Goal: Information Seeking & Learning: Learn about a topic

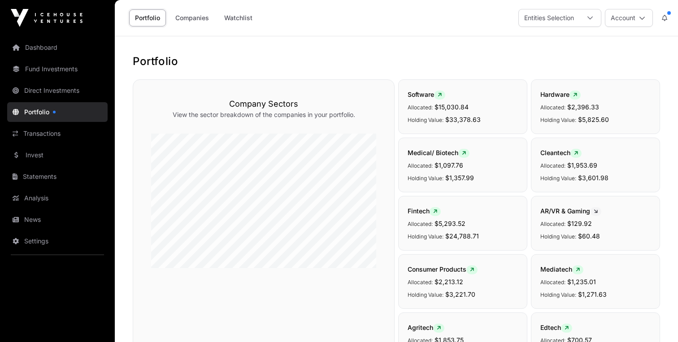
click at [645, 19] on button "Account" at bounding box center [629, 18] width 48 height 18
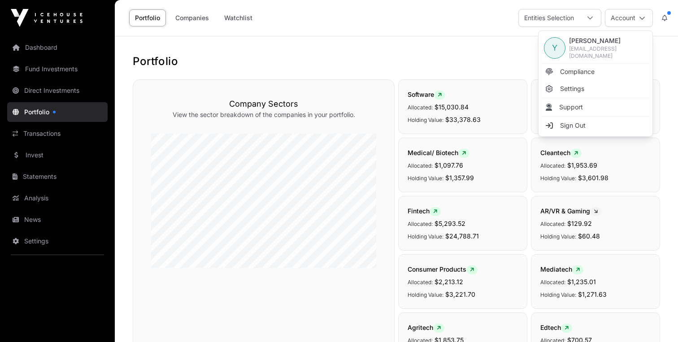
click at [453, 57] on h1 "Portfolio" at bounding box center [396, 61] width 527 height 14
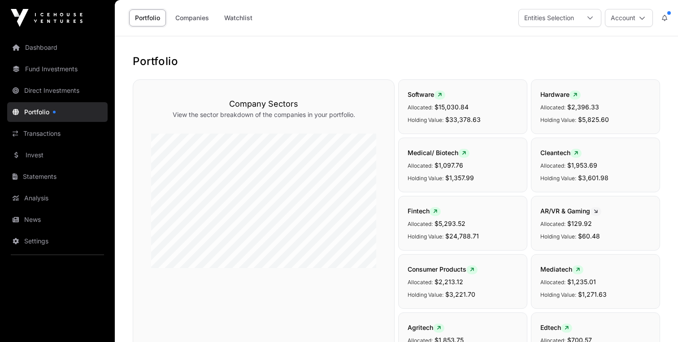
click at [48, 65] on link "Fund Investments" at bounding box center [57, 69] width 100 height 20
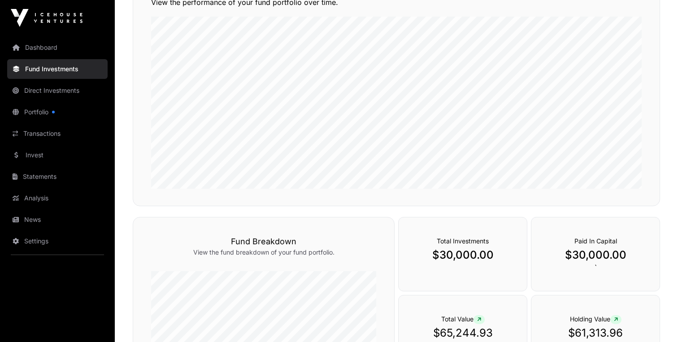
scroll to position [90, 0]
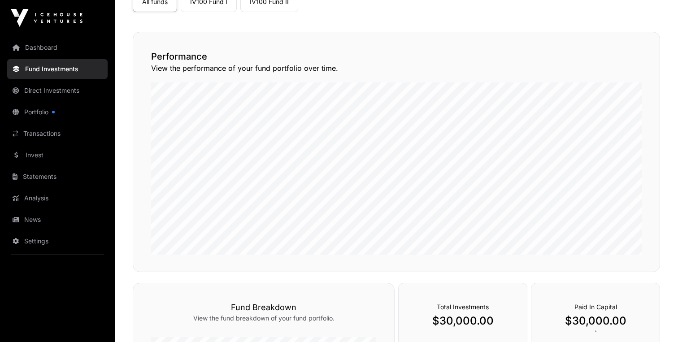
click at [33, 113] on link "Portfolio" at bounding box center [57, 112] width 100 height 20
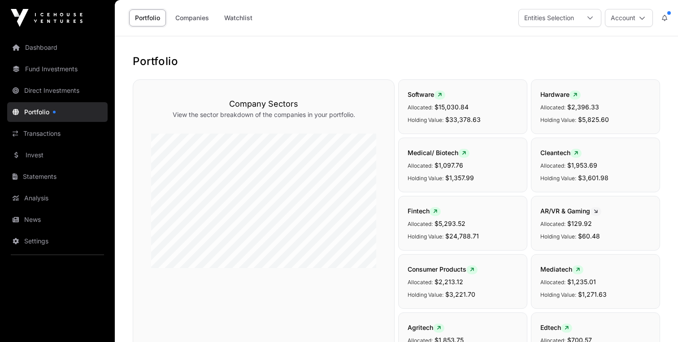
click at [189, 25] on link "Companies" at bounding box center [192, 17] width 45 height 17
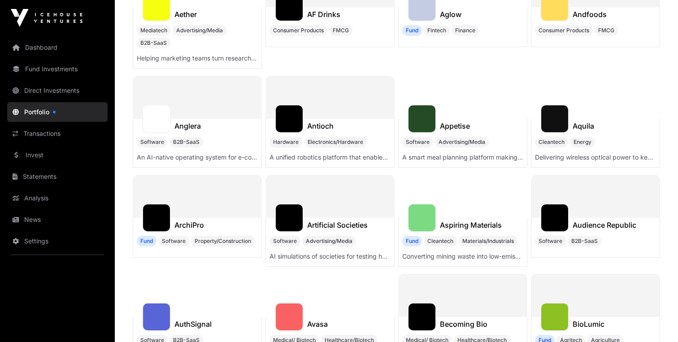
scroll to position [799, 0]
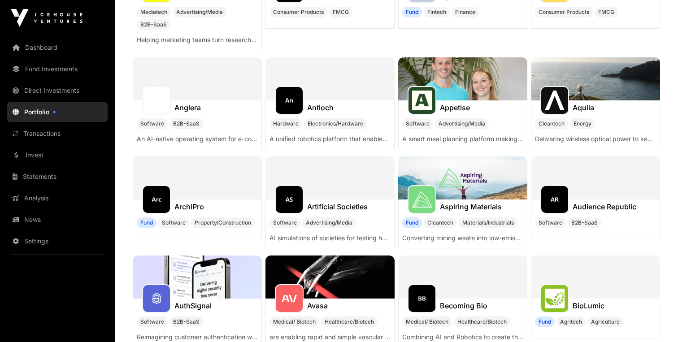
click at [56, 67] on link "Fund Investments" at bounding box center [57, 69] width 100 height 20
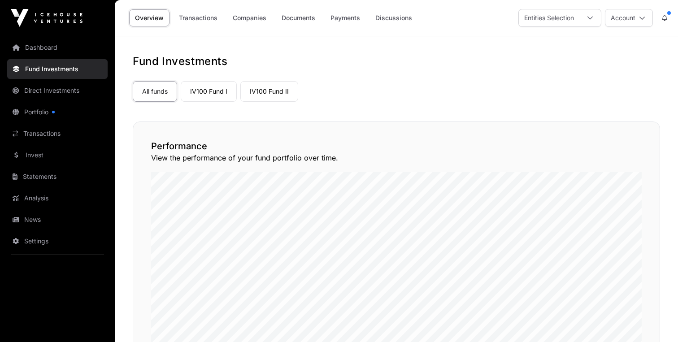
click at [238, 17] on link "Companies" at bounding box center [249, 17] width 45 height 17
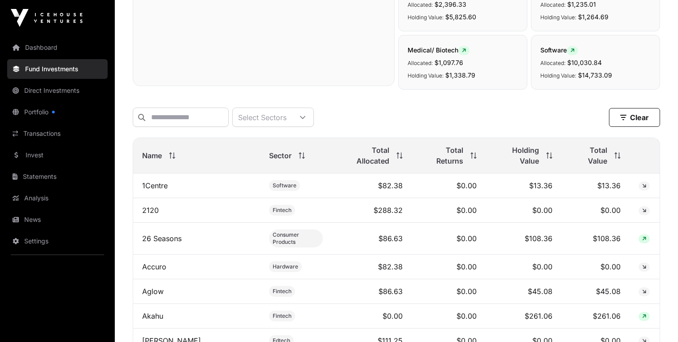
scroll to position [321, 0]
click at [209, 126] on input "text" at bounding box center [181, 116] width 96 height 19
click at [200, 117] on input "text" at bounding box center [181, 116] width 96 height 19
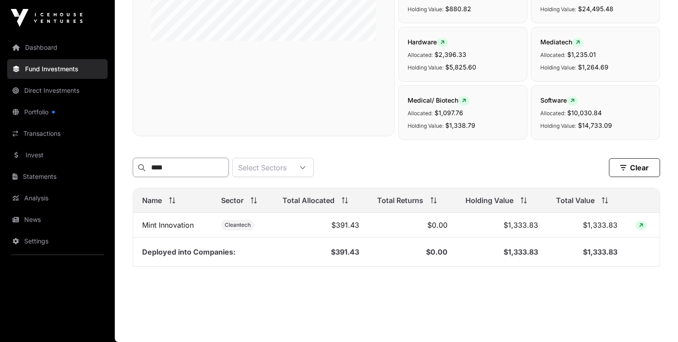
scroll to position [270, 0]
type input "****"
click at [175, 223] on link "Mint Innovation" at bounding box center [168, 225] width 52 height 9
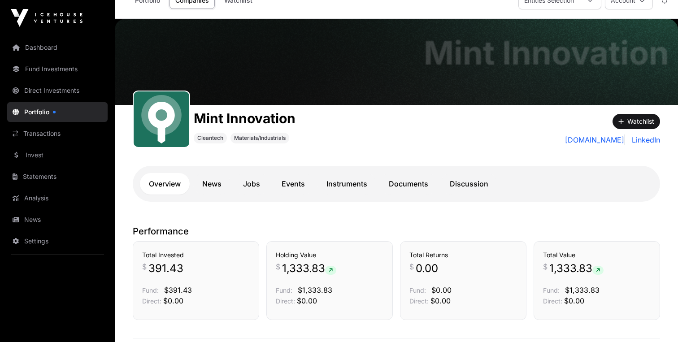
scroll to position [17, 0]
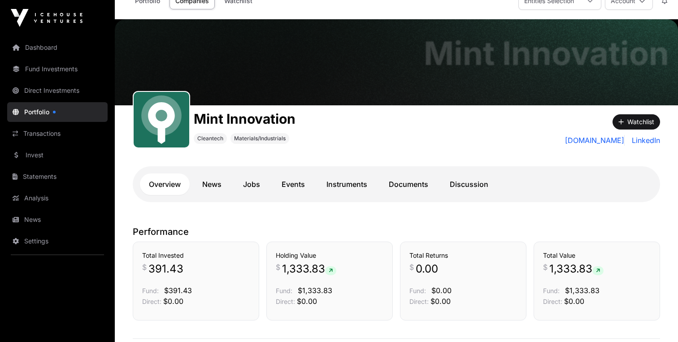
click at [420, 183] on link "Documents" at bounding box center [408, 185] width 57 height 22
click at [415, 184] on link "Documents" at bounding box center [408, 185] width 57 height 22
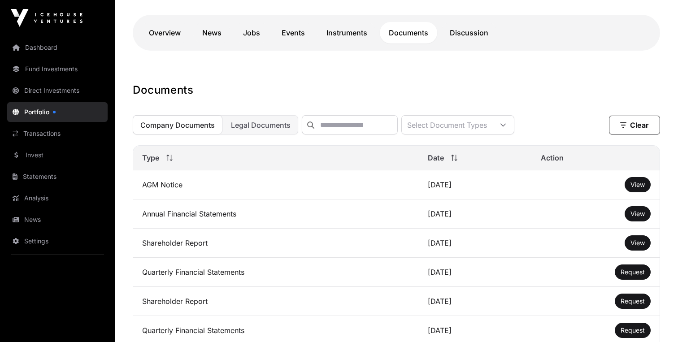
scroll to position [171, 0]
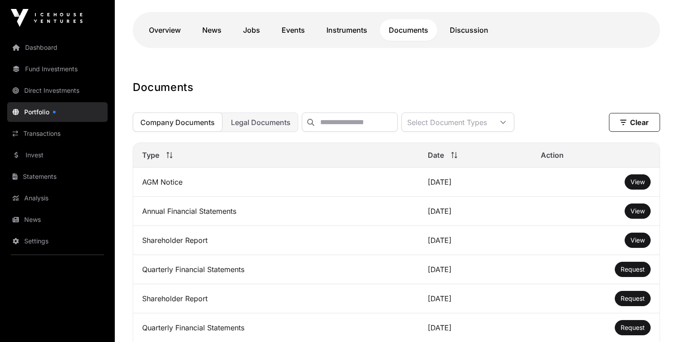
click at [641, 244] on span "View" at bounding box center [638, 240] width 14 height 8
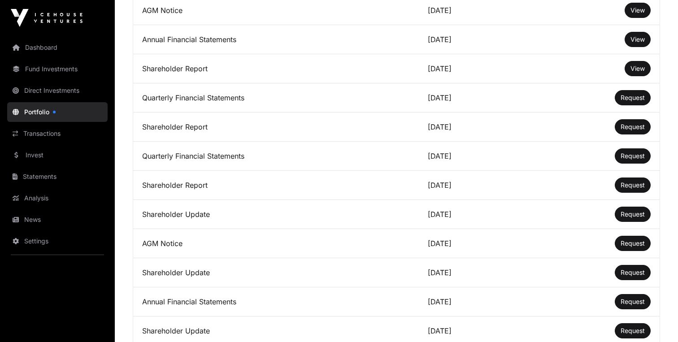
scroll to position [0, 0]
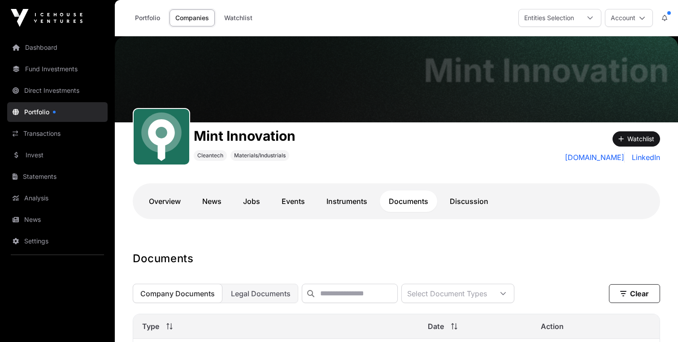
click at [413, 197] on link "Documents" at bounding box center [408, 202] width 57 height 22
click at [670, 20] on button at bounding box center [665, 17] width 16 height 17
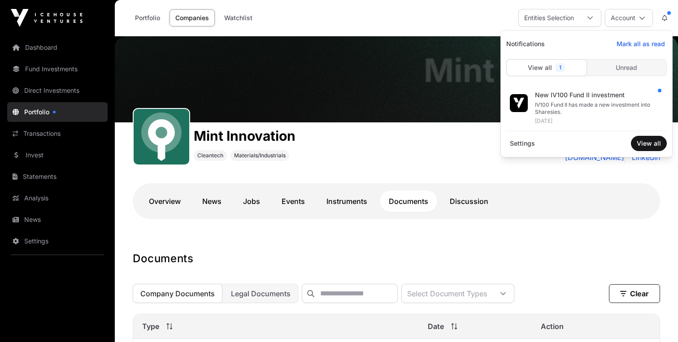
click at [590, 100] on div "New IV100 Fund II investment IV100 Fund II has made a new investment into Share…" at bounding box center [601, 107] width 132 height 45
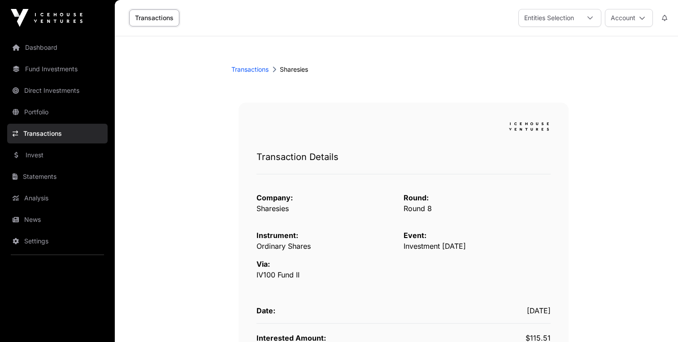
click at [61, 109] on link "Portfolio" at bounding box center [57, 112] width 100 height 20
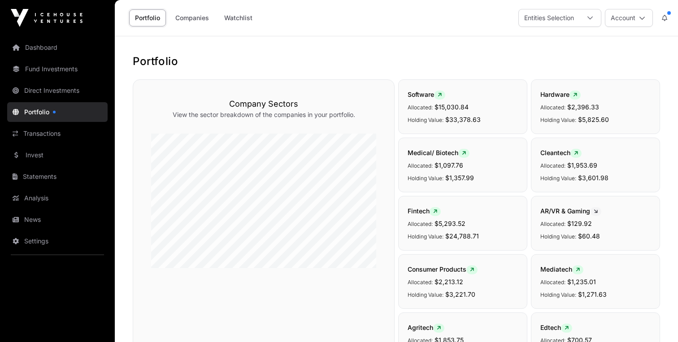
click at [190, 17] on link "Companies" at bounding box center [192, 17] width 45 height 17
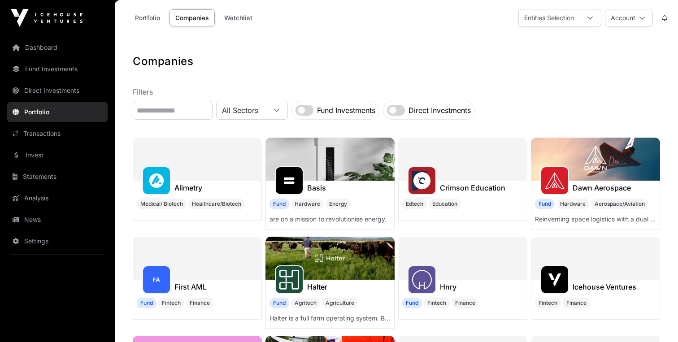
click at [130, 23] on link "Portfolio" at bounding box center [147, 17] width 37 height 17
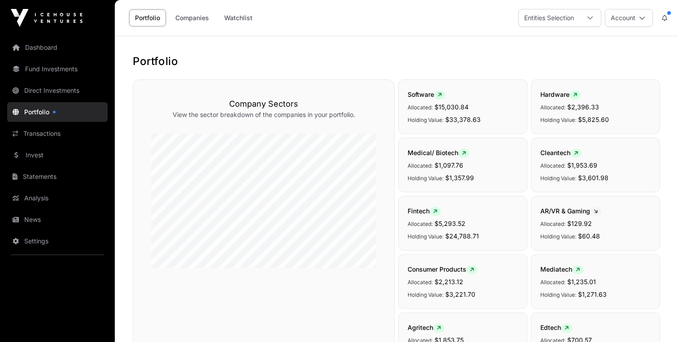
scroll to position [394, 0]
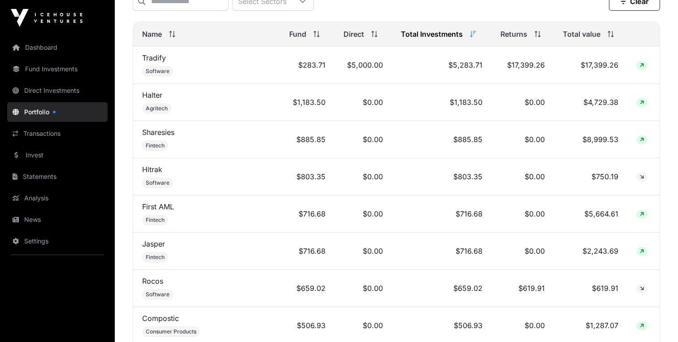
click at [60, 72] on link "Fund Investments" at bounding box center [57, 69] width 100 height 20
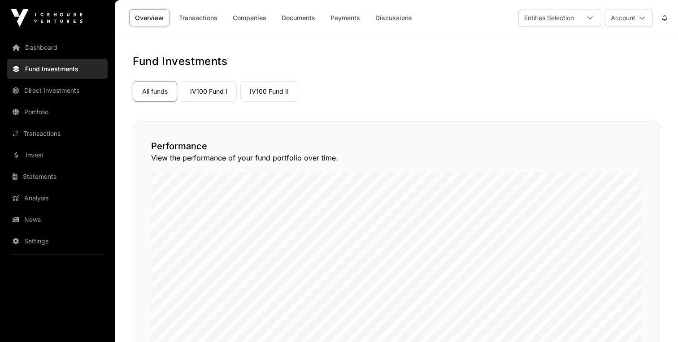
click at [252, 24] on link "Companies" at bounding box center [249, 17] width 45 height 17
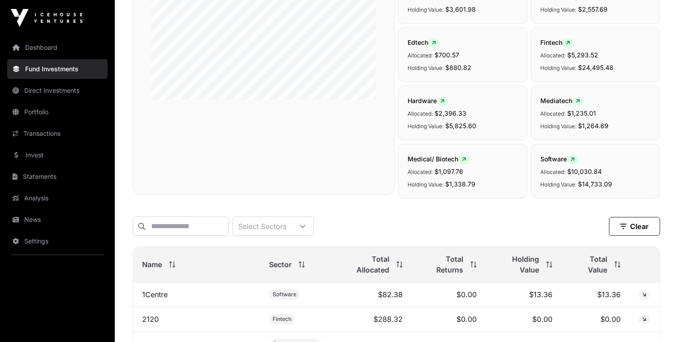
scroll to position [291, 0]
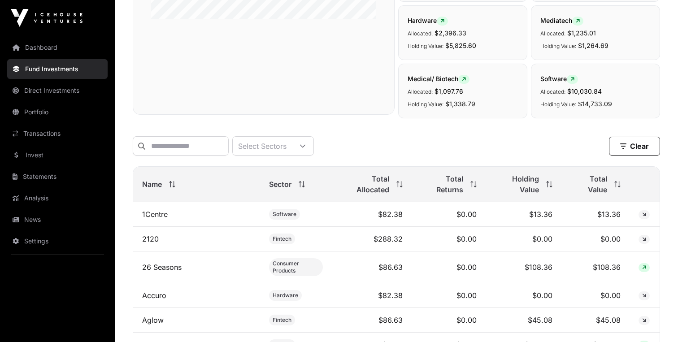
click at [607, 179] on div "Total Value" at bounding box center [596, 185] width 50 height 22
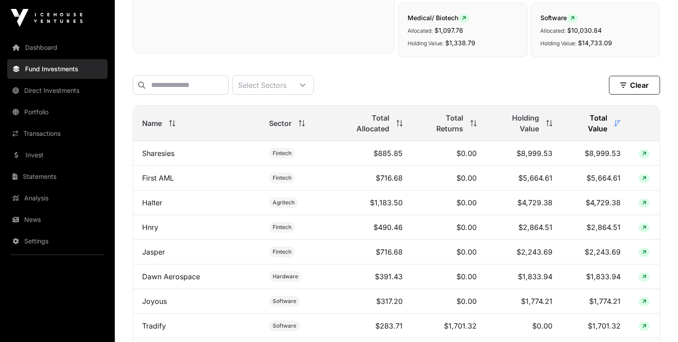
scroll to position [405, 0]
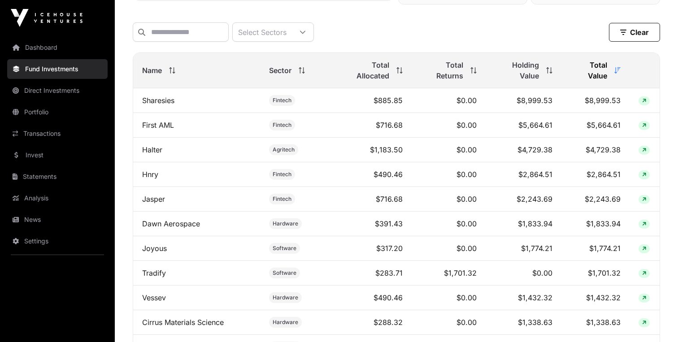
click at [643, 271] on icon at bounding box center [644, 273] width 4 height 5
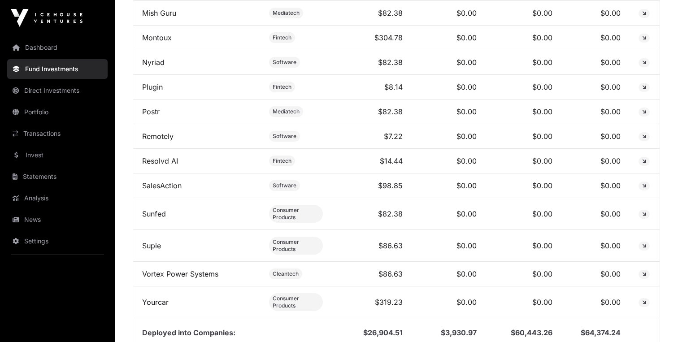
scroll to position [0, 0]
